Goal: Transaction & Acquisition: Book appointment/travel/reservation

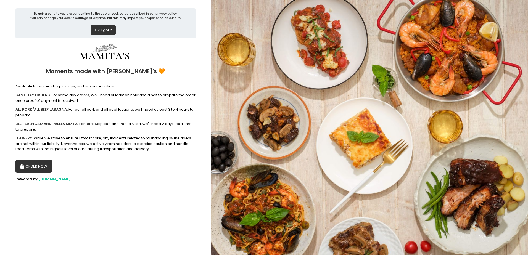
click at [32, 166] on button "ORDER NOW" at bounding box center [33, 166] width 36 height 13
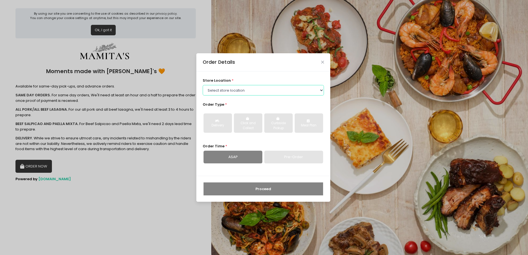
click at [228, 92] on select "Select store location Mamitas PH - [GEOGRAPHIC_DATA] Mamitas PH - [GEOGRAPHIC_D…" at bounding box center [264, 90] width 122 height 11
select select "6602978951b8268a02d72b28"
click at [203, 85] on select "Select store location Mamitas PH - [GEOGRAPHIC_DATA] Mamitas PH - [GEOGRAPHIC_D…" at bounding box center [264, 90] width 122 height 11
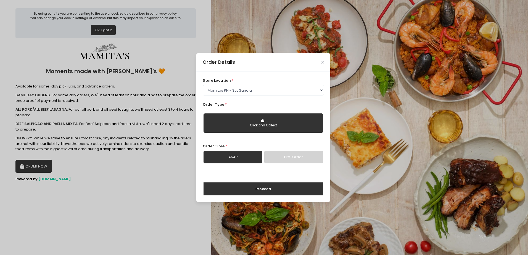
click at [248, 127] on div "Click and Collect" at bounding box center [264, 125] width 112 height 5
click at [249, 157] on link "ASAP" at bounding box center [233, 157] width 59 height 13
click at [271, 187] on button "Proceed" at bounding box center [264, 189] width 120 height 13
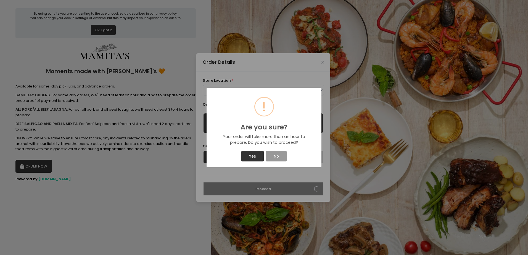
click at [280, 158] on button "No" at bounding box center [276, 156] width 20 height 11
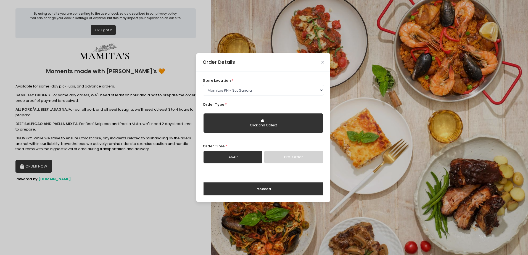
click at [297, 156] on link "Pre-Order" at bounding box center [293, 157] width 59 height 13
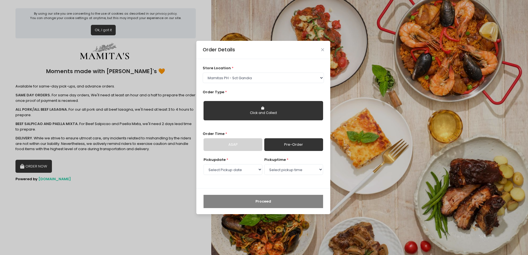
select select "[DATE]"
click at [250, 170] on select "Select Pickup date [DATE] [DATE] [DATE] [DATE] [DATE] [DATE] [DATE] [DATE] [DAT…" at bounding box center [233, 169] width 59 height 11
click at [204, 164] on select "Select Pickup date [DATE] [DATE] [DATE] [DATE] [DATE] [DATE] [DATE] [DATE] [DAT…" at bounding box center [233, 169] width 59 height 11
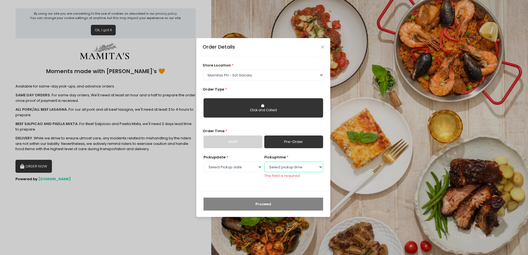
click at [314, 172] on select "Select pickup time 02:00 PM - 02:30 PM 02:30 PM - 03:00 PM 03:00 PM - 03:30 PM …" at bounding box center [293, 167] width 59 height 11
select select "18:00"
click at [264, 164] on select "Select pickup time 02:00 PM - 02:30 PM 02:30 PM - 03:00 PM 03:00 PM - 03:30 PM …" at bounding box center [293, 167] width 59 height 11
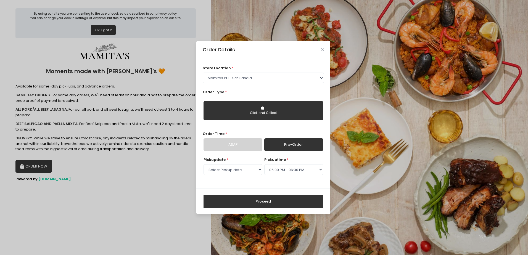
click at [281, 202] on button "Proceed" at bounding box center [264, 201] width 120 height 13
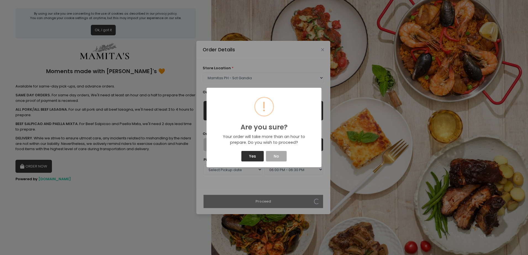
click at [258, 158] on button "Yes" at bounding box center [253, 156] width 22 height 11
